Goal: Transaction & Acquisition: Subscribe to service/newsletter

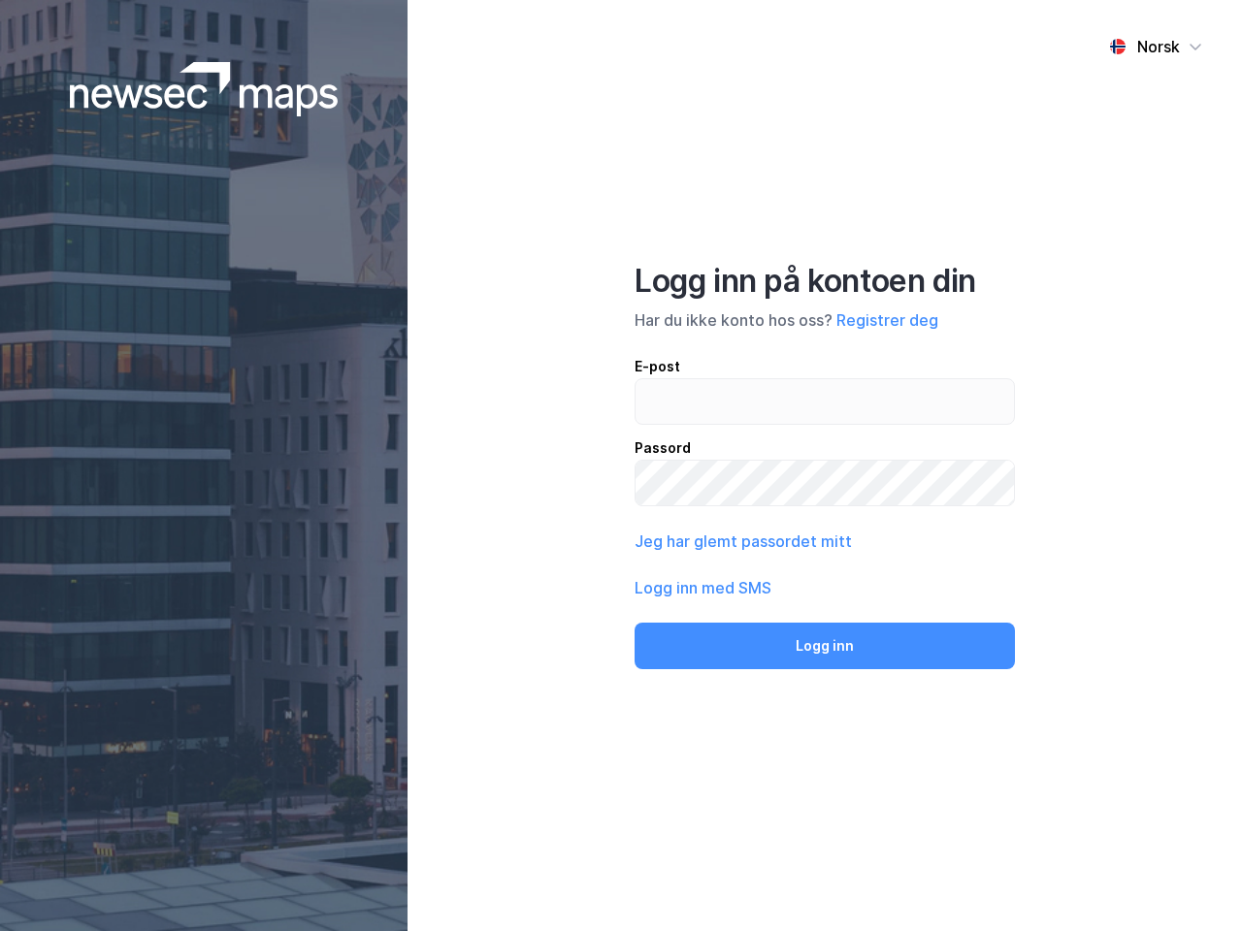
click at [621, 466] on div "Norsk Logg inn på kontoen din Har du ikke konto hos oss? Registrer deg E-post P…" at bounding box center [824, 465] width 834 height 931
click at [204, 89] on img at bounding box center [204, 89] width 269 height 54
click at [1155, 47] on div "Norsk" at bounding box center [1158, 46] width 43 height 23
click at [887, 320] on button "Registrer deg" at bounding box center [887, 319] width 102 height 23
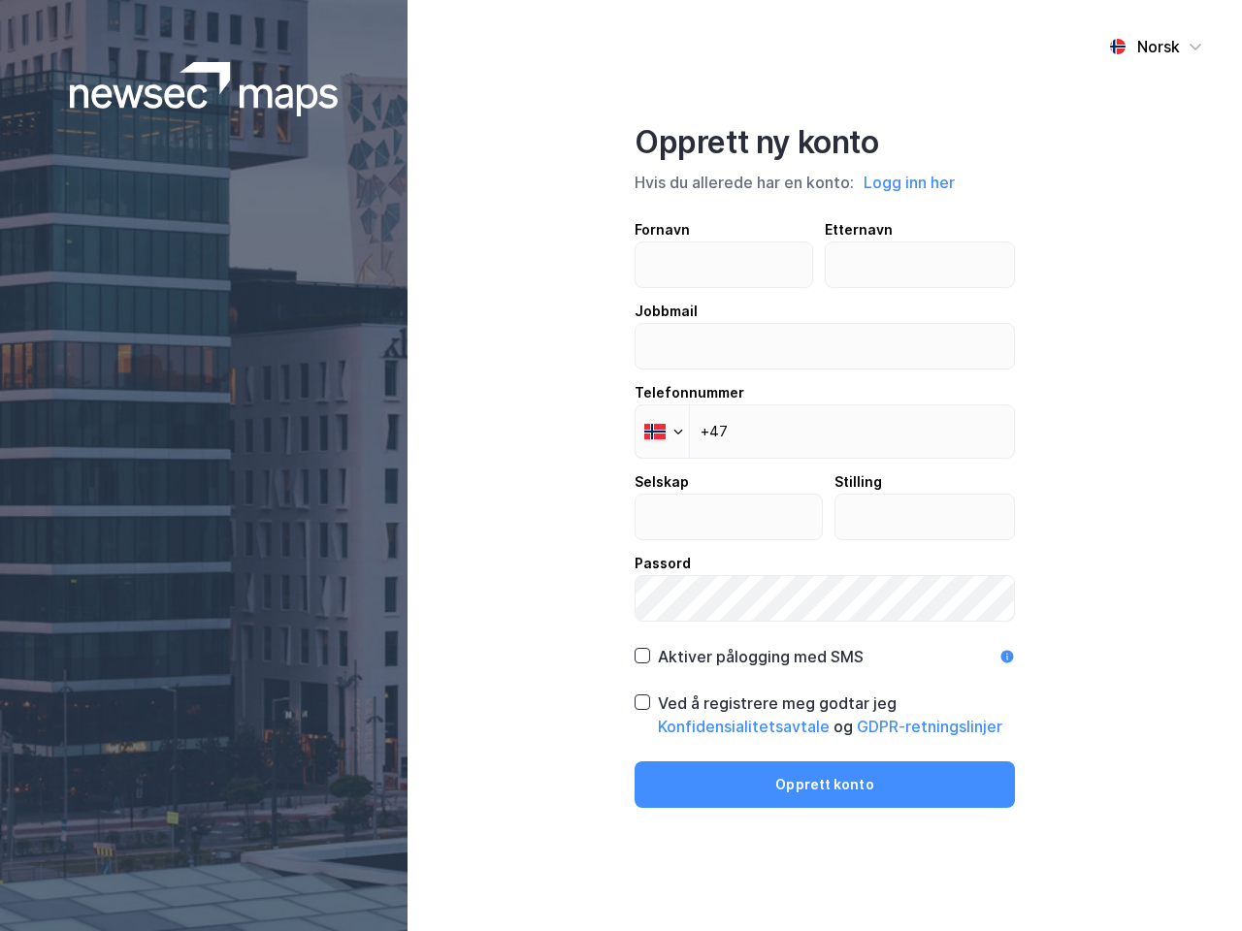
click at [741, 541] on div "Fornavn Etternavn Jobbmail Telefonnummer Phone +47 Selskap Stilling Passord" at bounding box center [824, 420] width 380 height 404
click at [825, 646] on div "Opprett ny konto Hvis du allerede har en konto: Logg inn her Fornavn Etternavn …" at bounding box center [824, 465] width 380 height 685
